Goal: Transaction & Acquisition: Purchase product/service

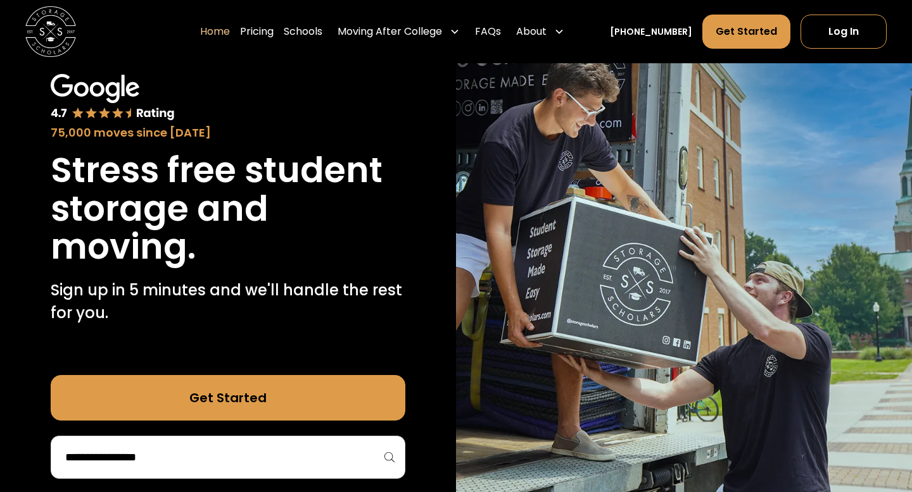
scroll to position [58, 0]
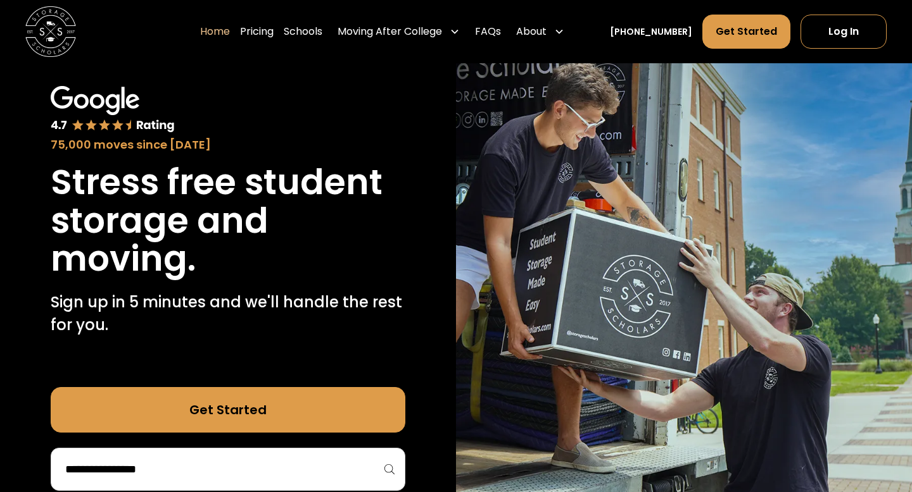
click at [176, 481] on div at bounding box center [228, 469] width 354 height 43
click at [165, 468] on input "search" at bounding box center [228, 470] width 328 height 22
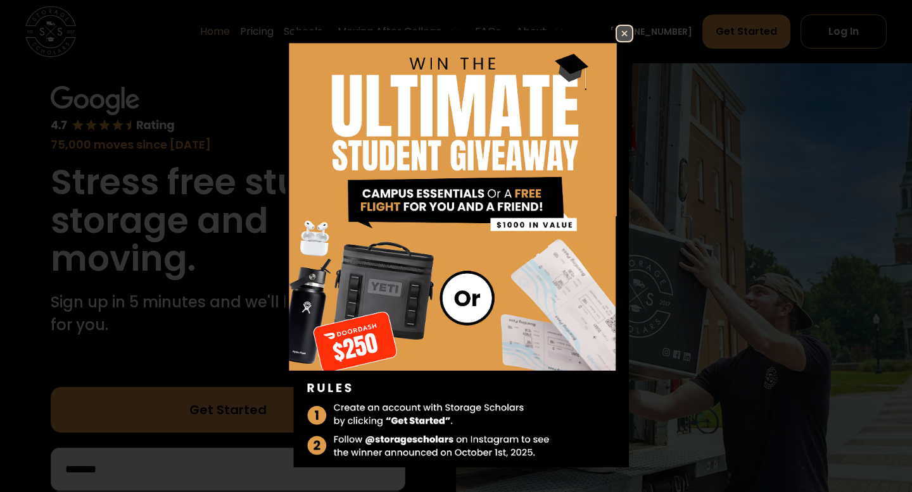
click at [617, 32] on img at bounding box center [624, 33] width 15 height 15
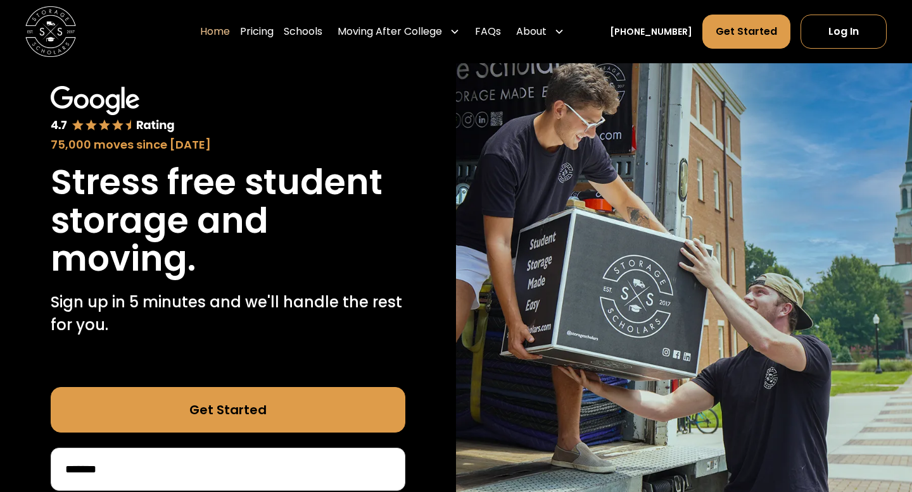
click at [182, 451] on div "*******" at bounding box center [228, 469] width 354 height 43
click at [163, 474] on input "*******" at bounding box center [228, 470] width 328 height 22
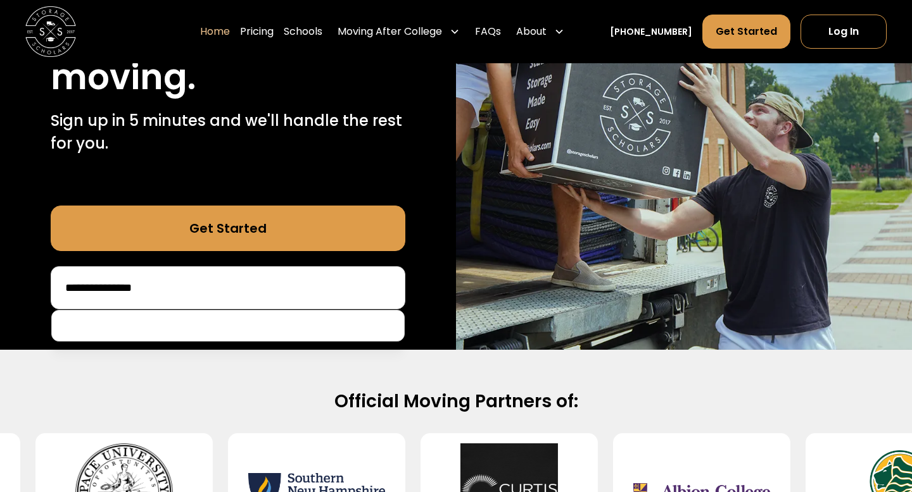
scroll to position [239, 0]
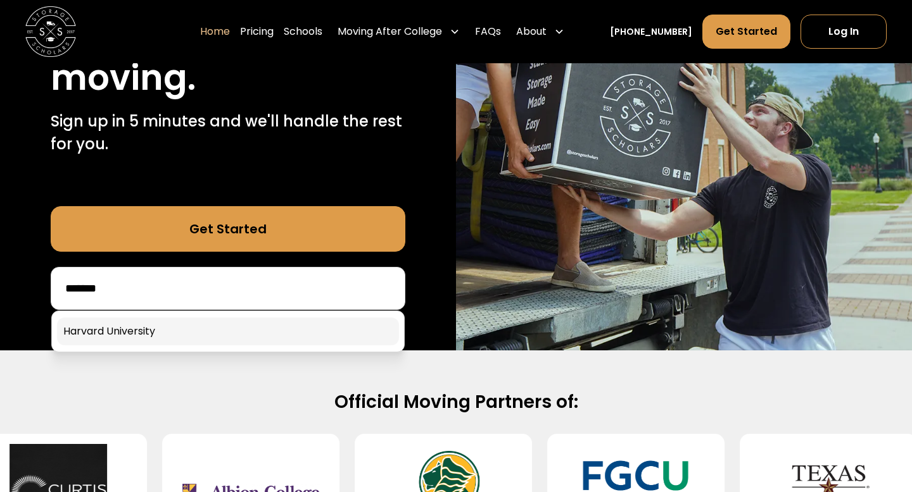
type input "*******"
click at [154, 335] on link at bounding box center [228, 332] width 342 height 28
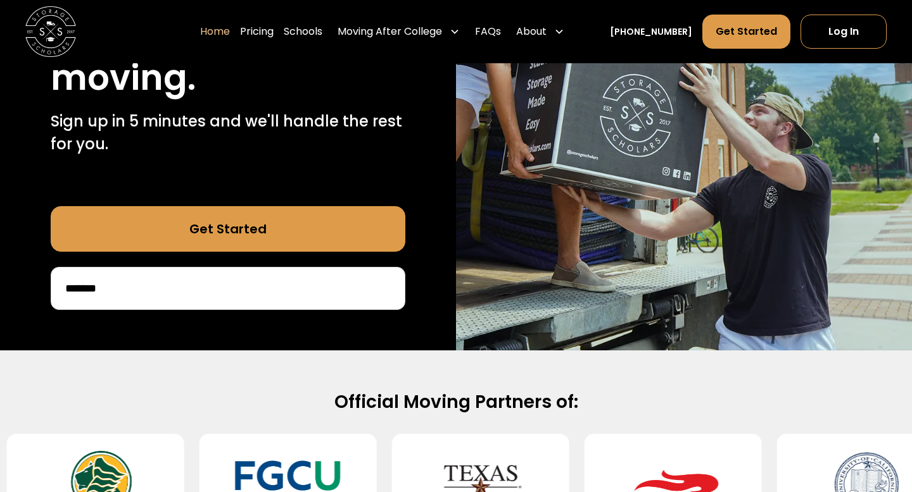
scroll to position [329, 0]
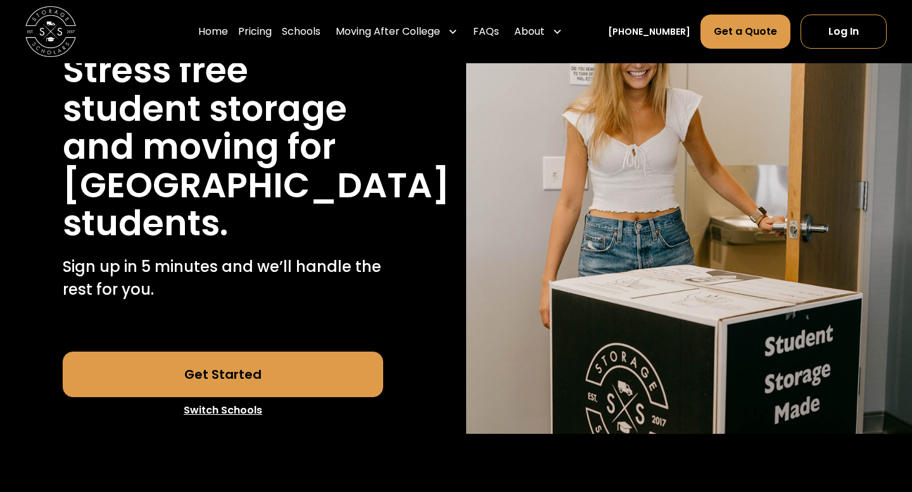
scroll to position [220, 0]
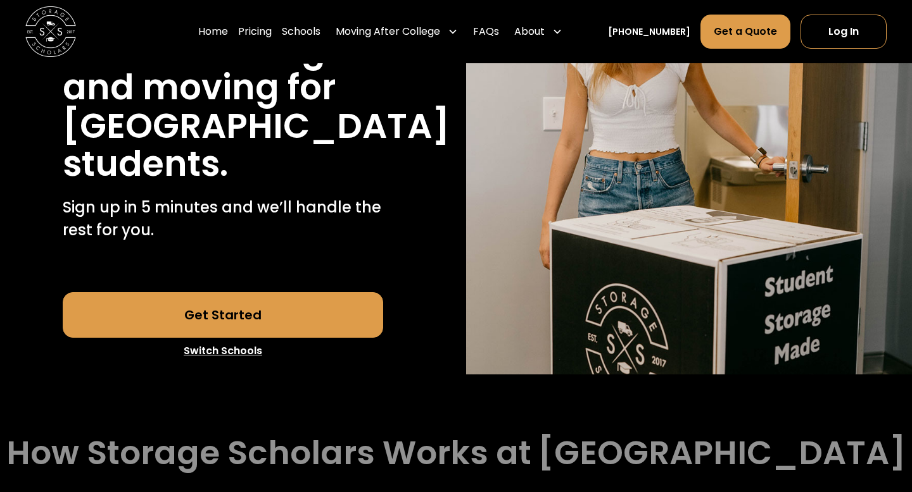
click at [260, 338] on link "Get Started" at bounding box center [223, 315] width 321 height 46
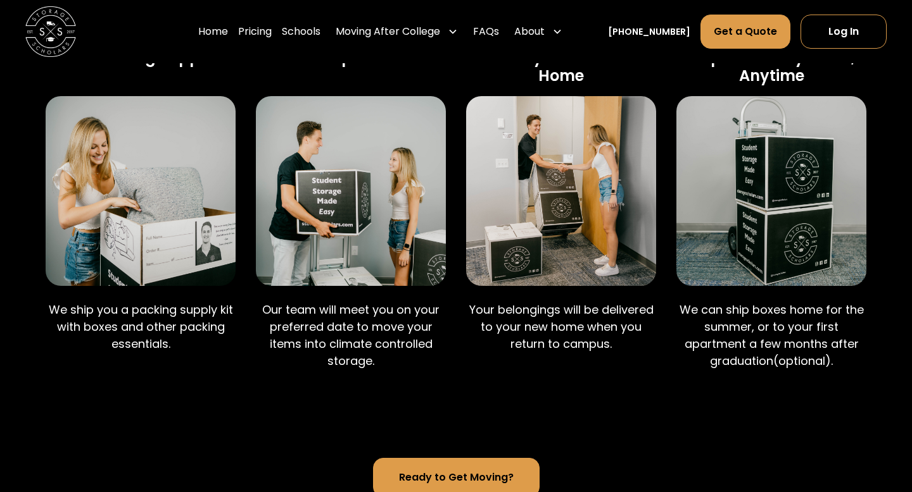
scroll to position [670, 0]
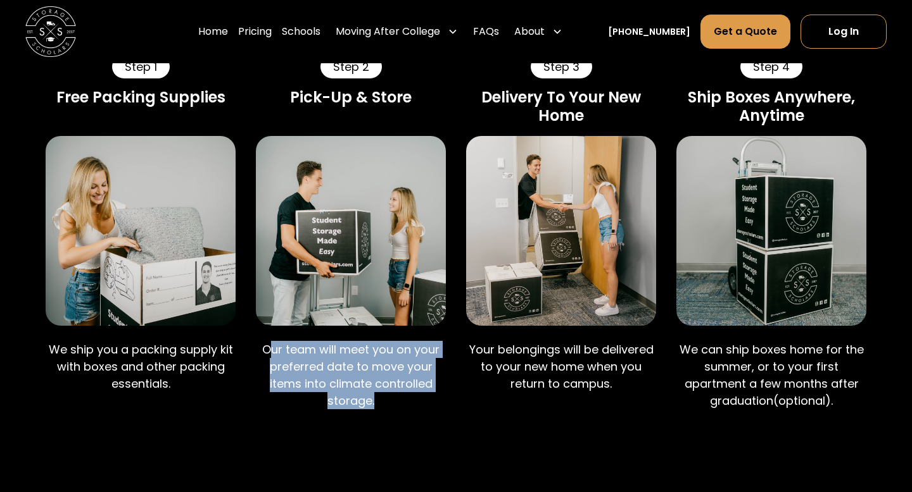
drag, startPoint x: 273, startPoint y: 389, endPoint x: 382, endPoint y: 442, distance: 121.2
click at [382, 410] on p "Our team will meet you on your preferred date to move your items into climate c…" at bounding box center [351, 375] width 190 height 68
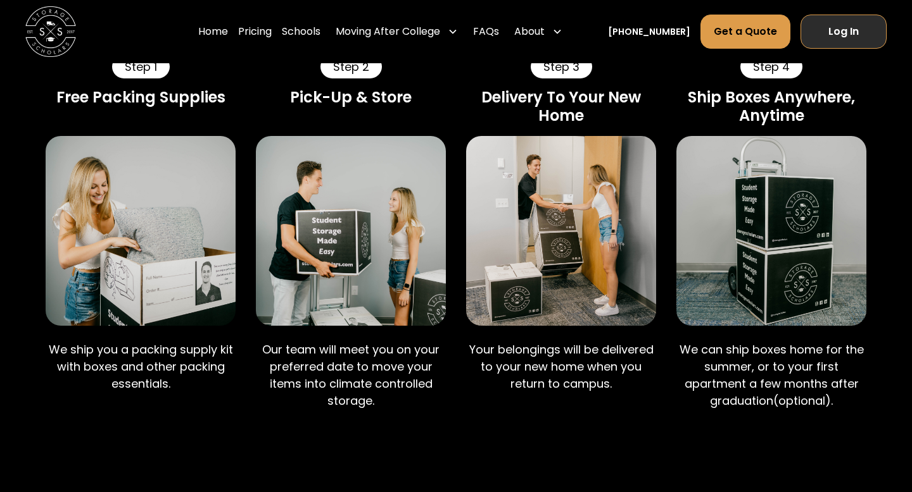
click at [840, 34] on link "Log In" at bounding box center [843, 32] width 86 height 34
